Goal: Information Seeking & Learning: Learn about a topic

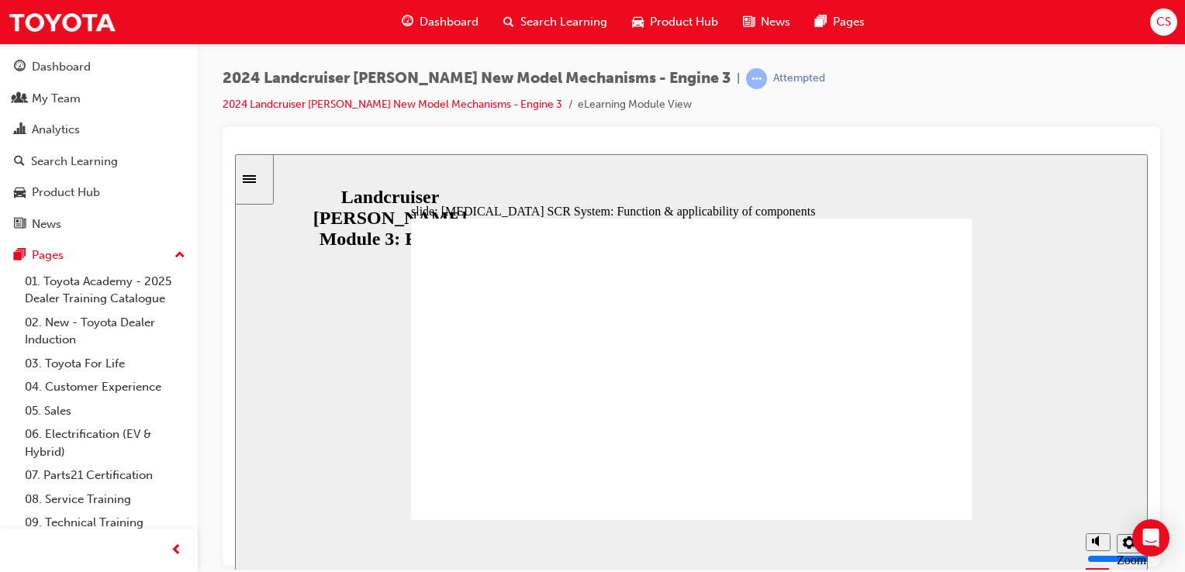
scroll to position [164, 0]
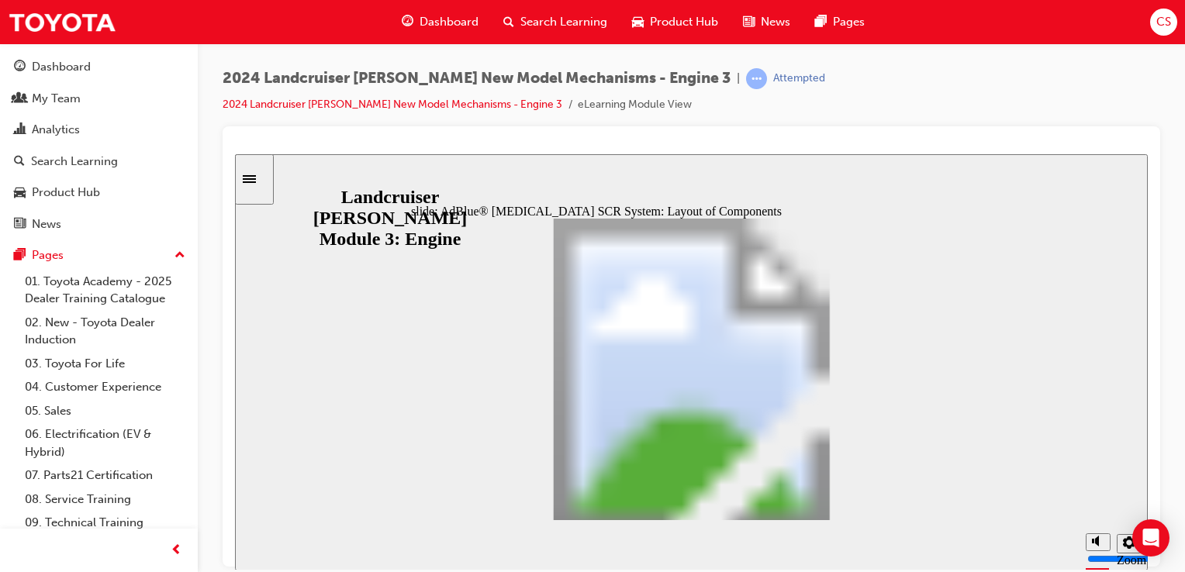
drag, startPoint x: 743, startPoint y: 530, endPoint x: 776, endPoint y: 568, distance: 50.5
drag, startPoint x: 776, startPoint y: 568, endPoint x: 747, endPoint y: 554, distance: 32.6
click at [738, 555] on section "Playback Speed 2 1.75" at bounding box center [691, 544] width 913 height 50
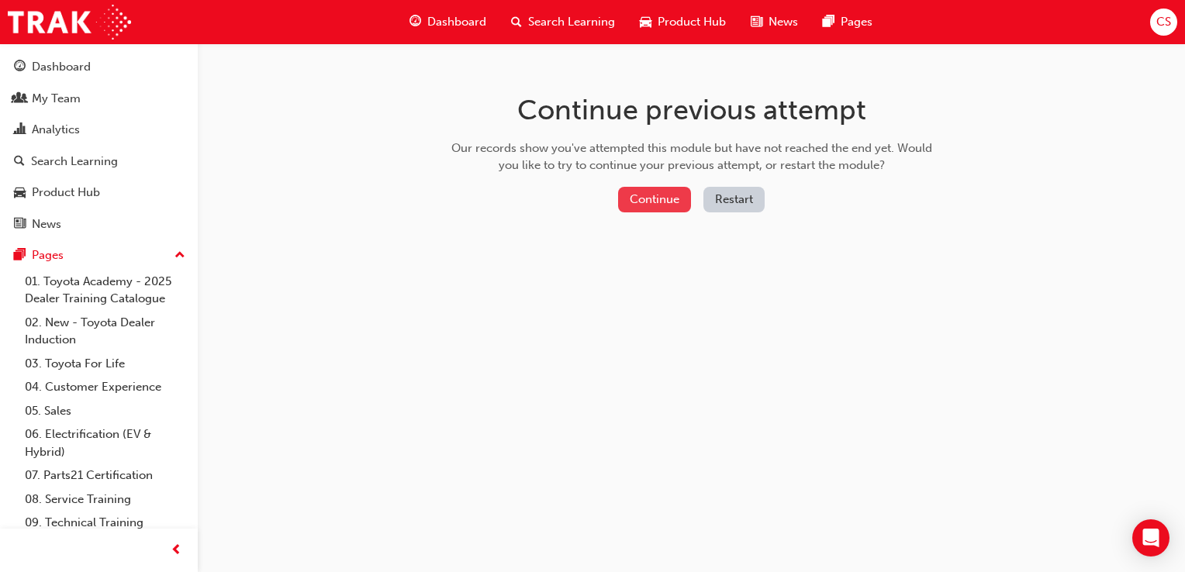
click at [650, 202] on button "Continue" at bounding box center [654, 200] width 73 height 26
